Goal: Feedback & Contribution: Leave review/rating

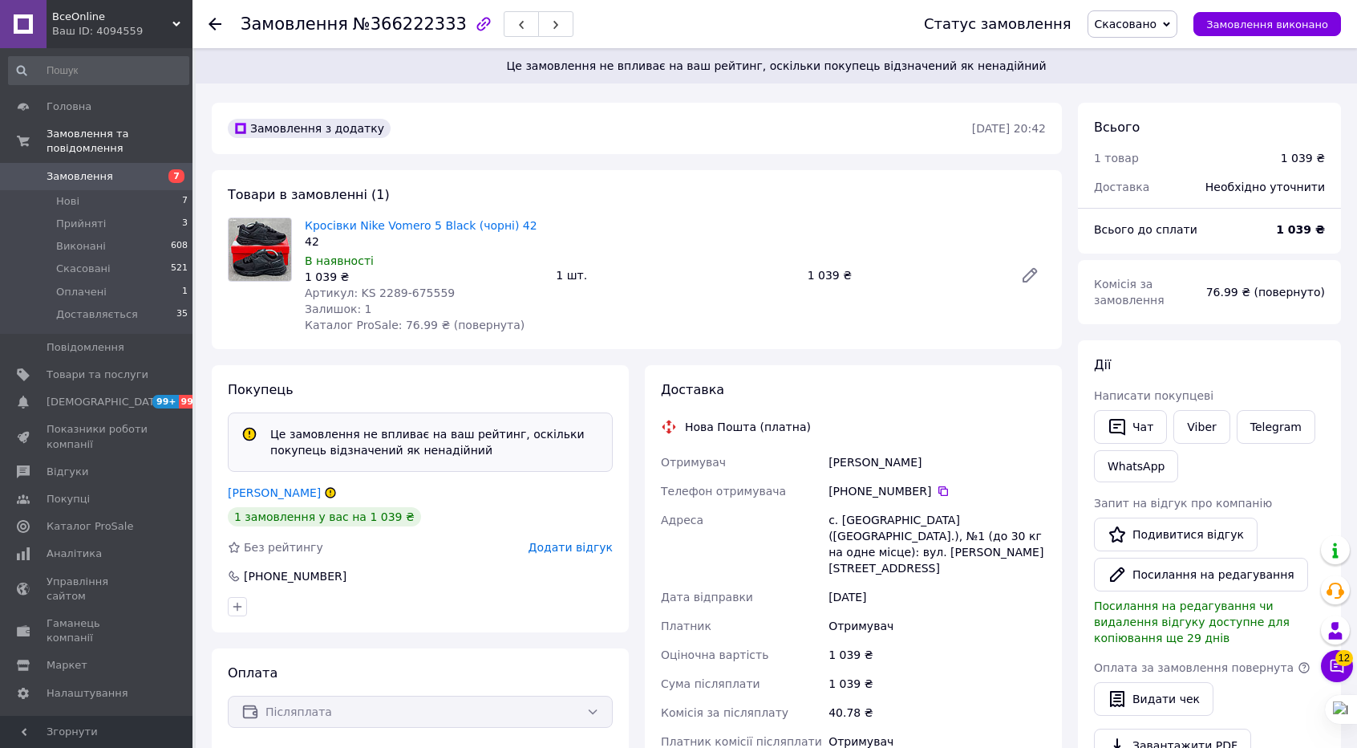
click at [573, 543] on span "Додати відгук" at bounding box center [571, 547] width 84 height 13
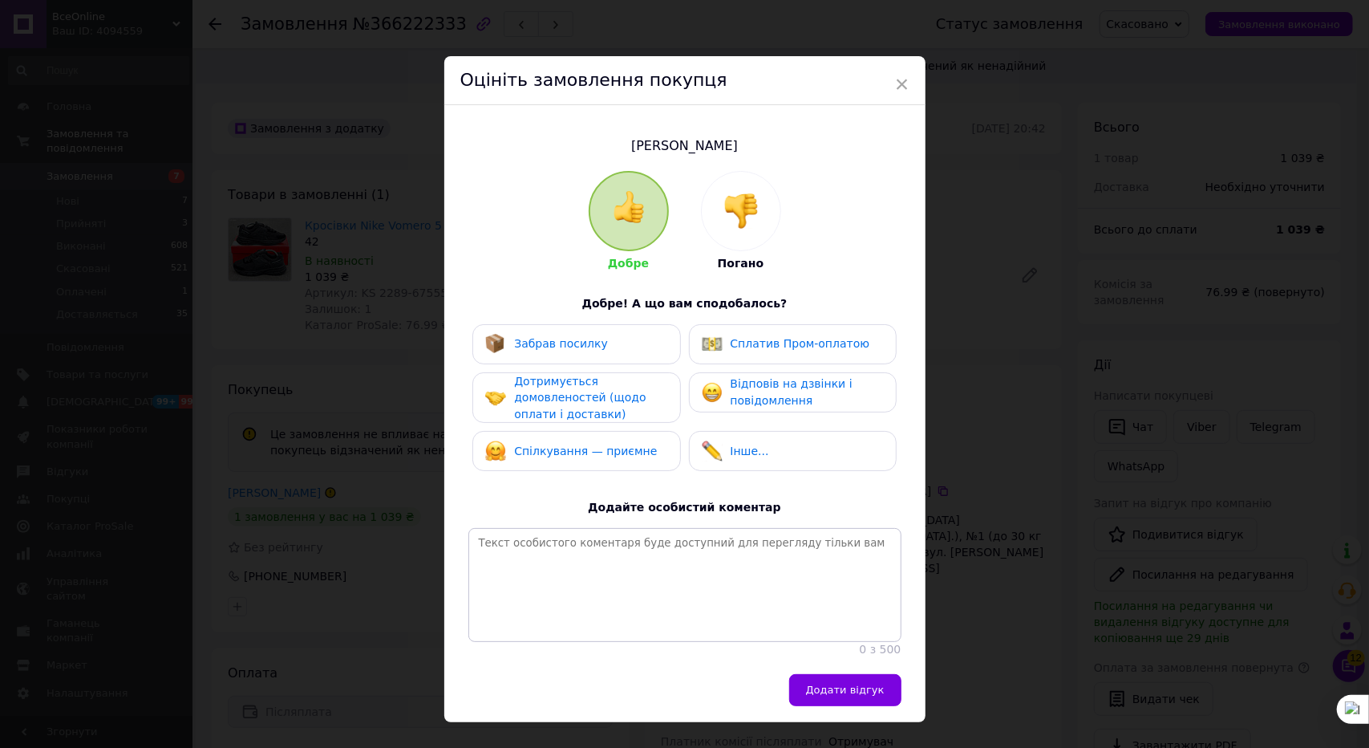
click at [727, 214] on img at bounding box center [741, 210] width 35 height 35
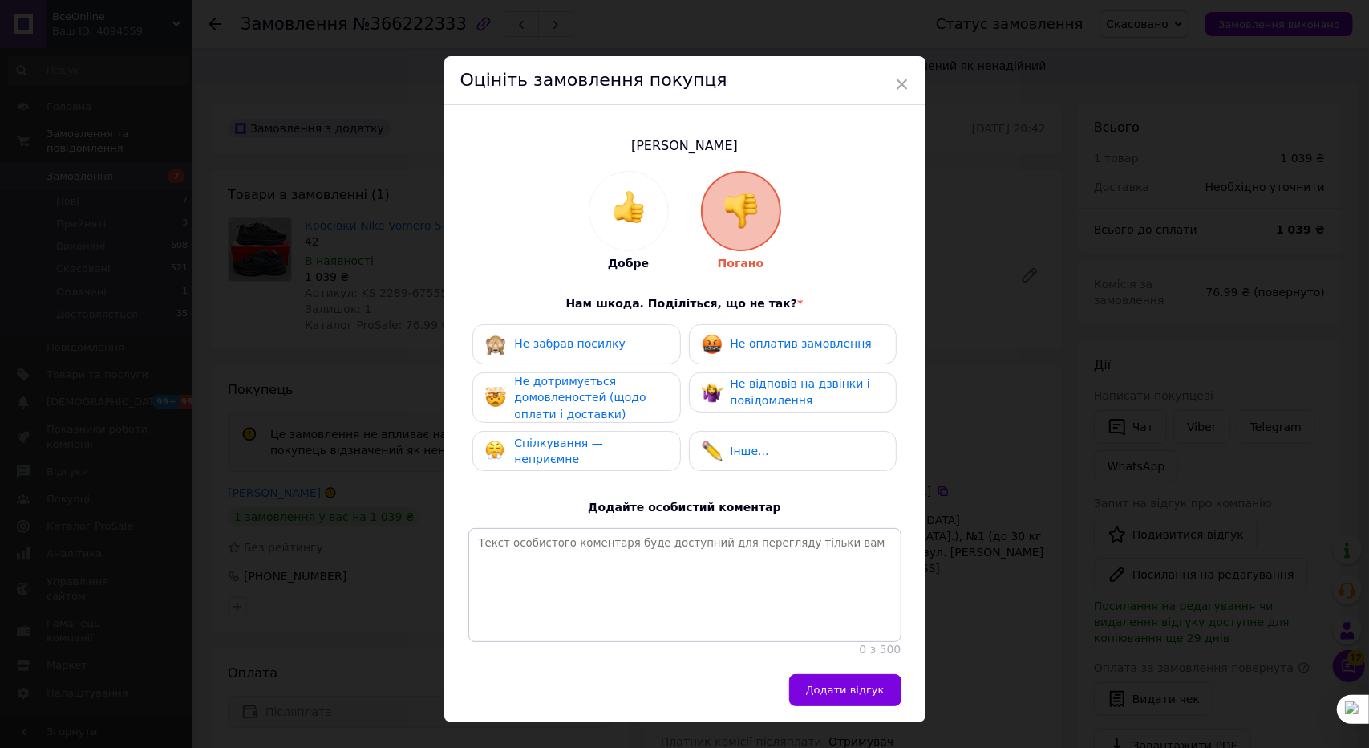
click at [598, 455] on span "Спілкування — неприємне" at bounding box center [558, 451] width 89 height 30
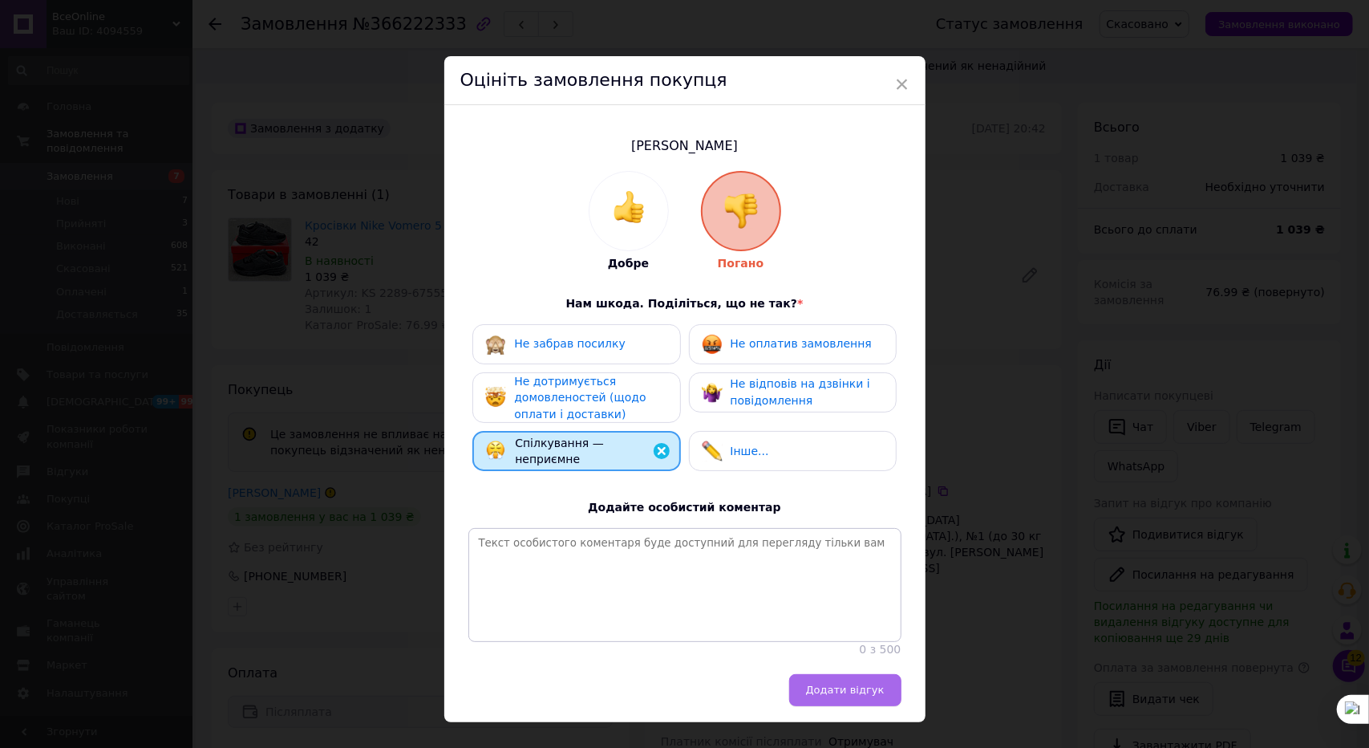
click at [824, 696] on span "Додати відгук" at bounding box center [845, 690] width 79 height 12
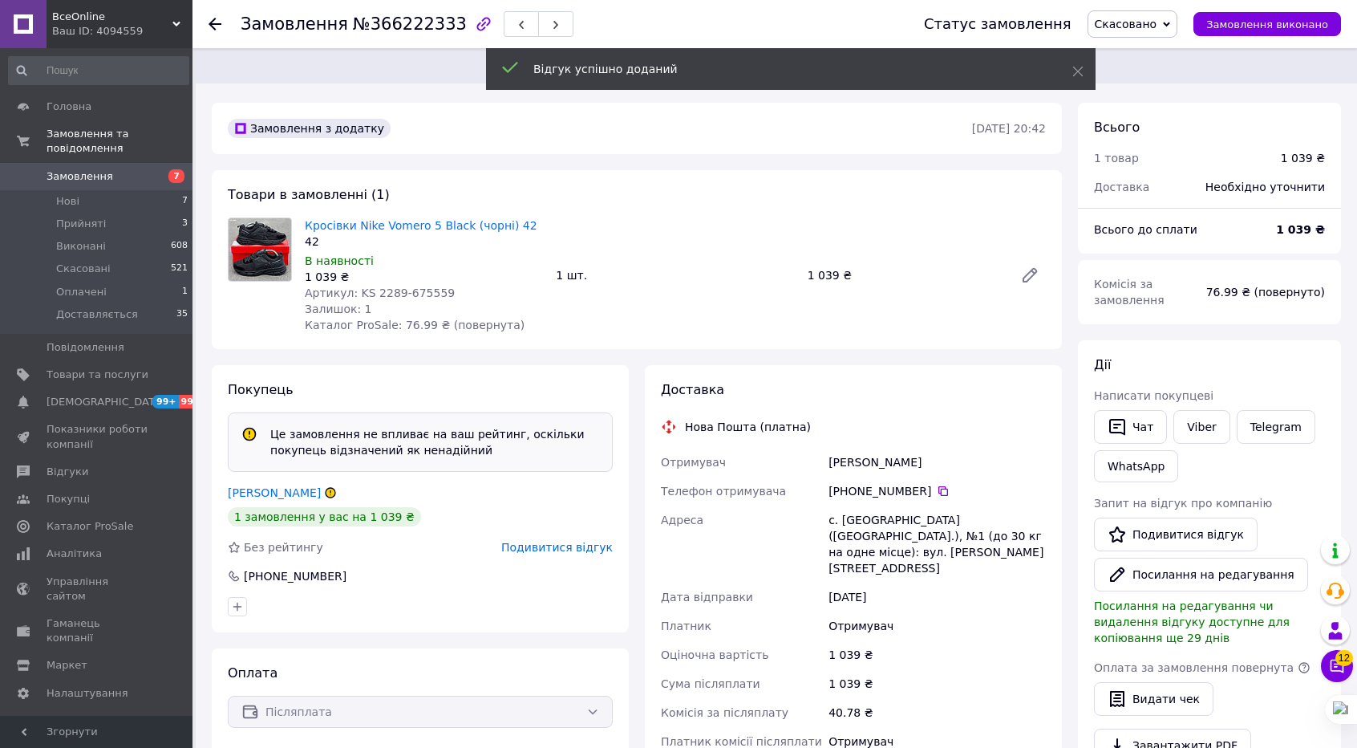
click at [215, 16] on div at bounding box center [215, 24] width 13 height 16
